Goal: Check status

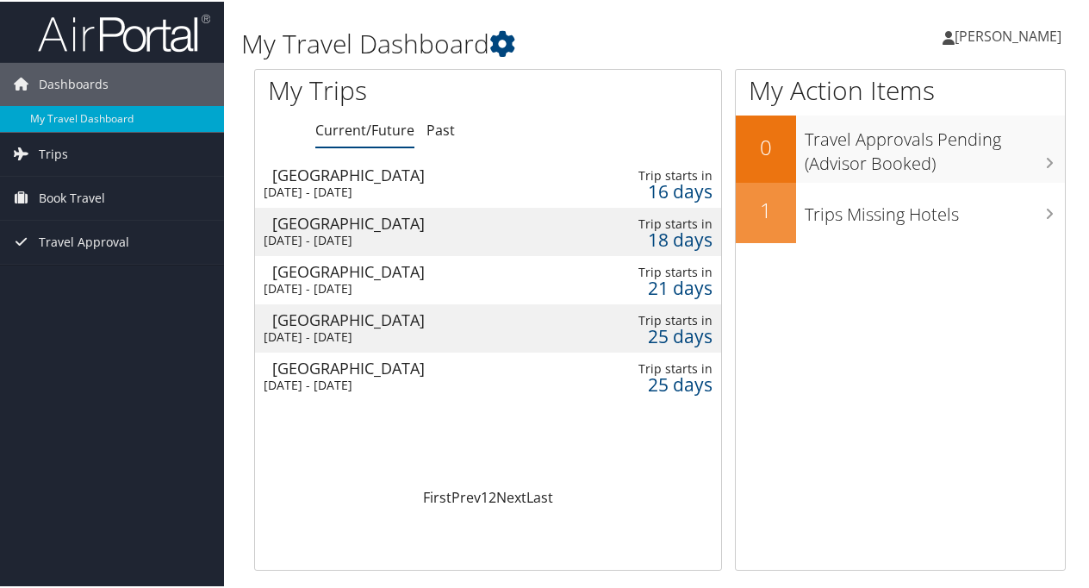
click at [289, 172] on div "Denver" at bounding box center [417, 173] width 290 height 16
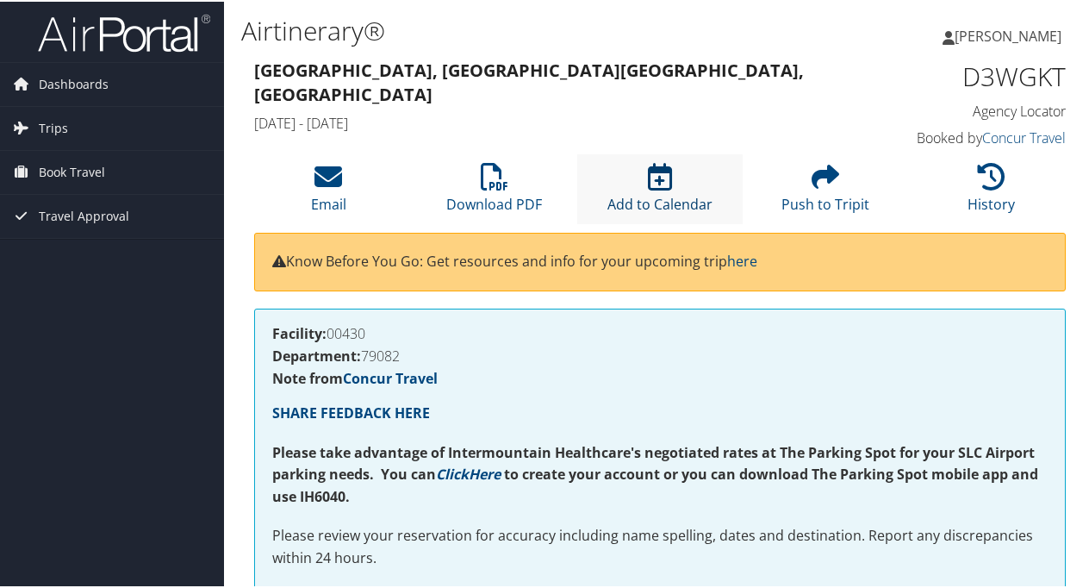
click at [654, 178] on icon at bounding box center [660, 175] width 24 height 28
